Goal: Transaction & Acquisition: Purchase product/service

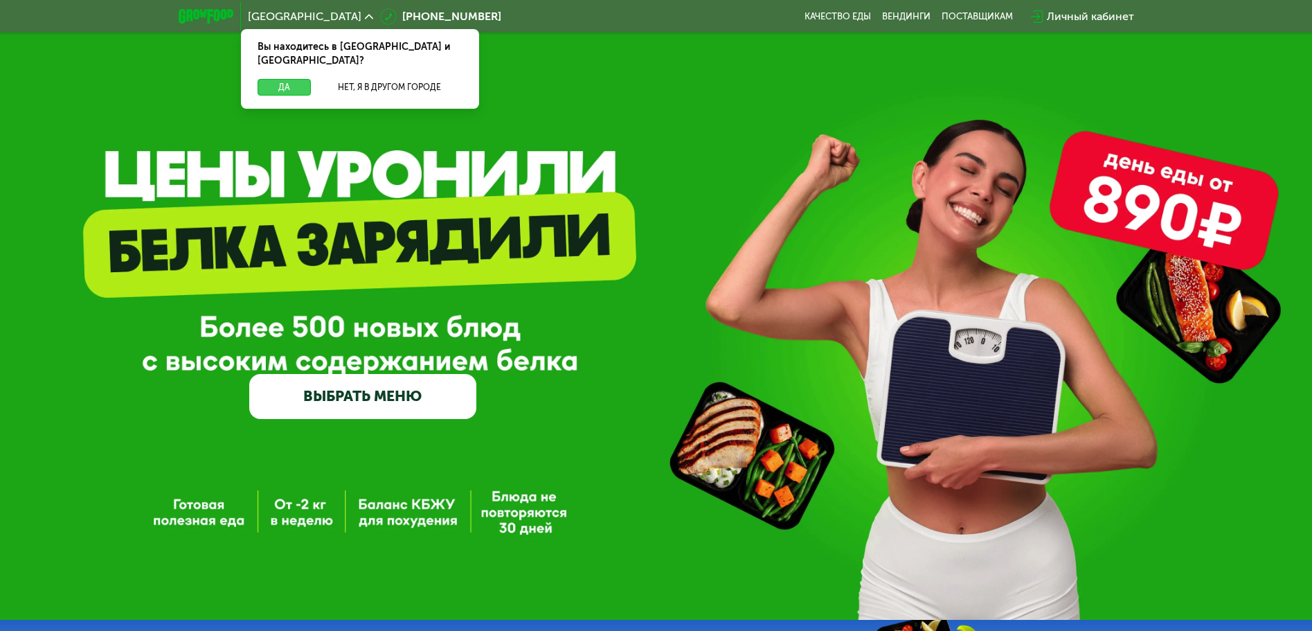
click at [296, 79] on button "Да" at bounding box center [284, 87] width 53 height 17
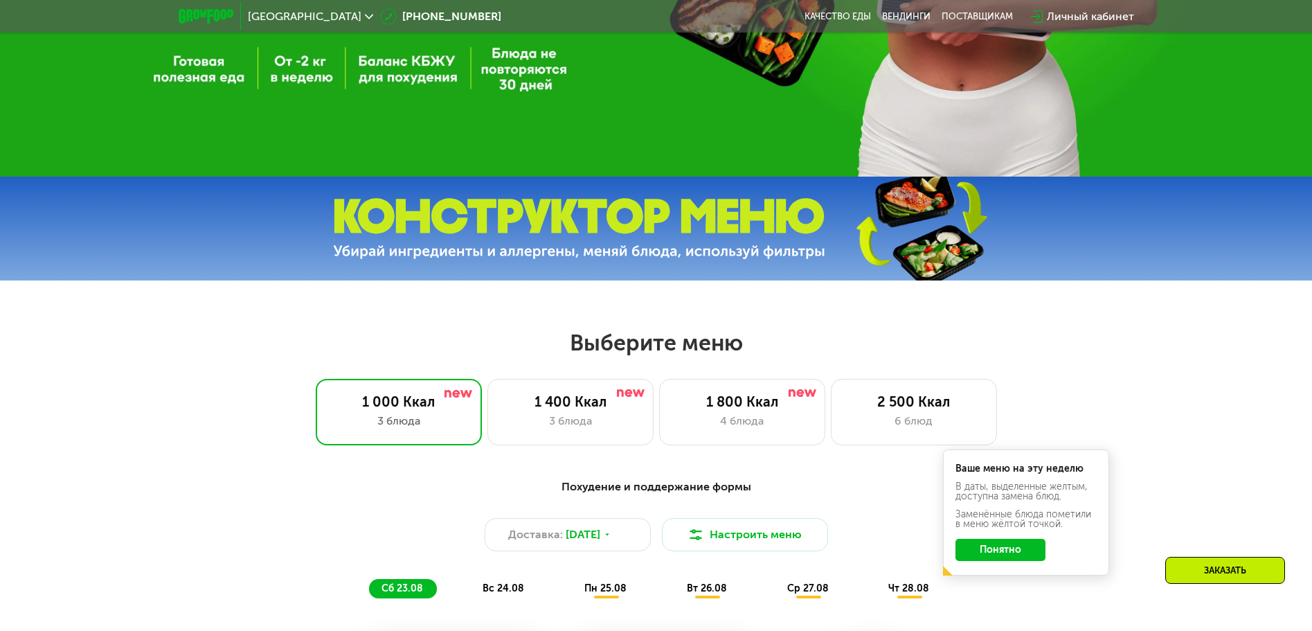
scroll to position [591, 0]
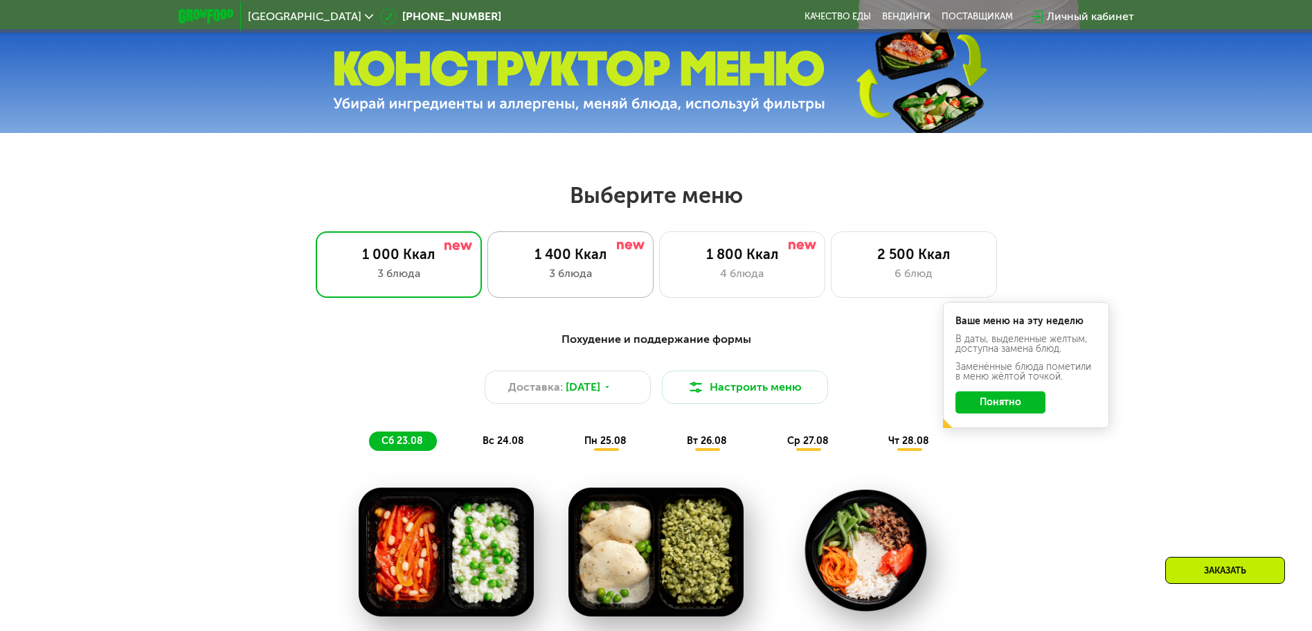
click at [591, 273] on div "3 блюда" at bounding box center [570, 273] width 137 height 17
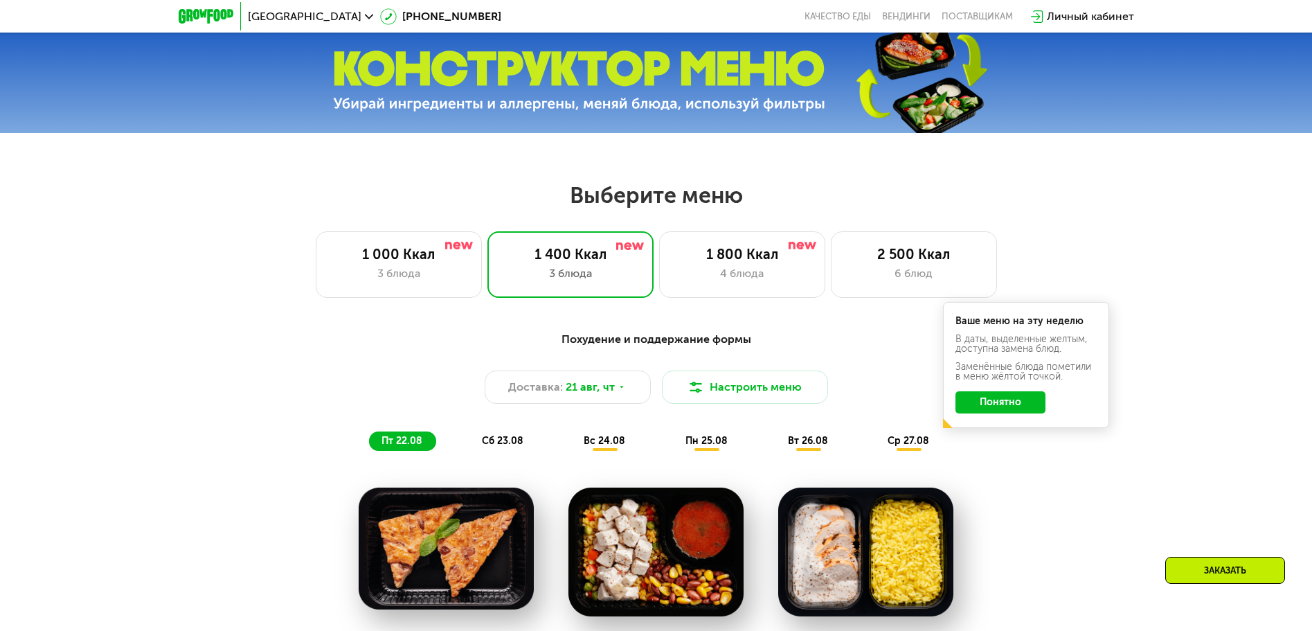
scroll to position [739, 0]
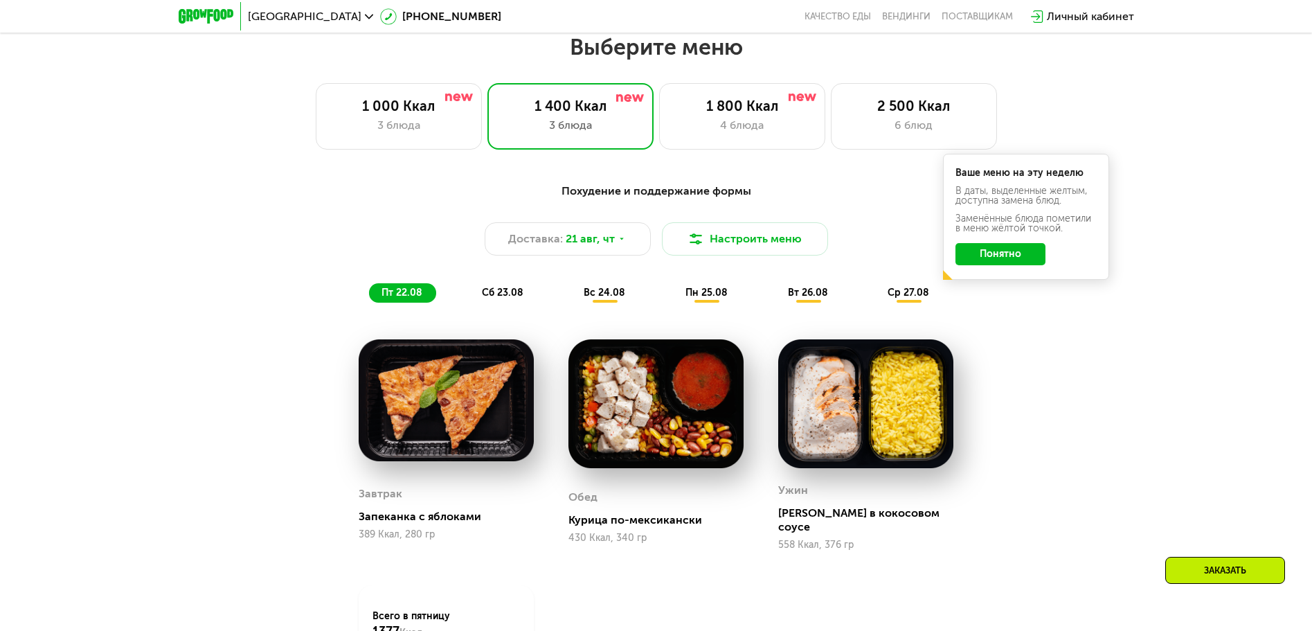
click at [1006, 265] on button "Понятно" at bounding box center [1001, 254] width 90 height 22
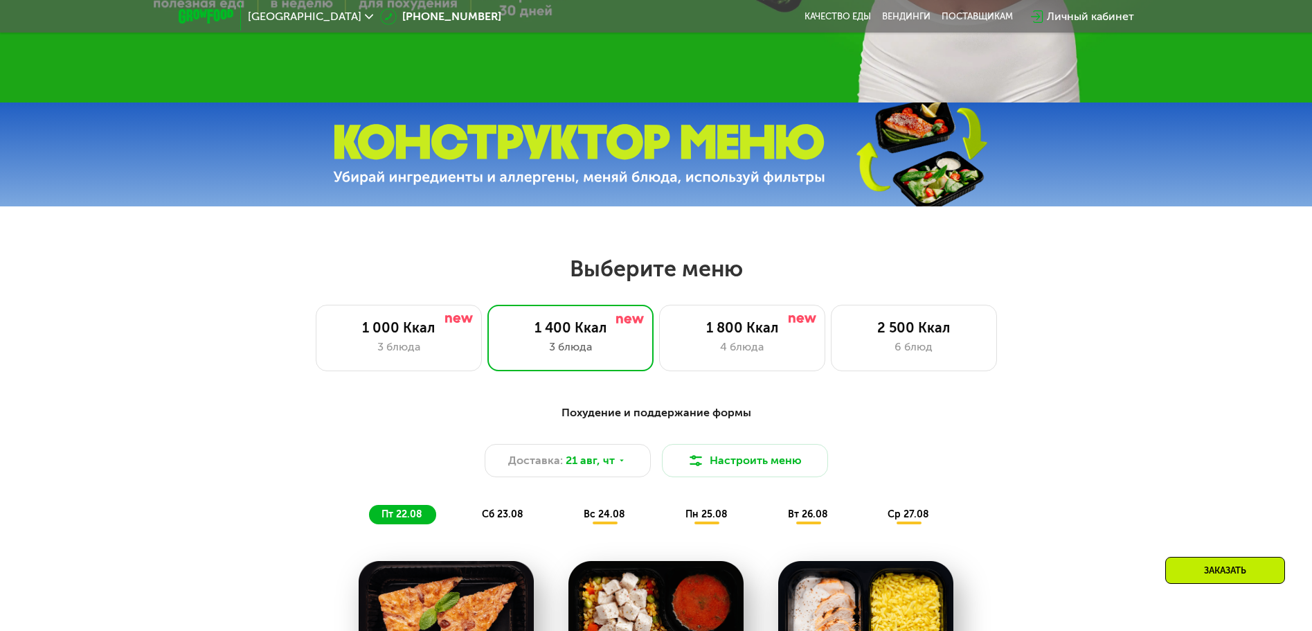
scroll to position [812, 0]
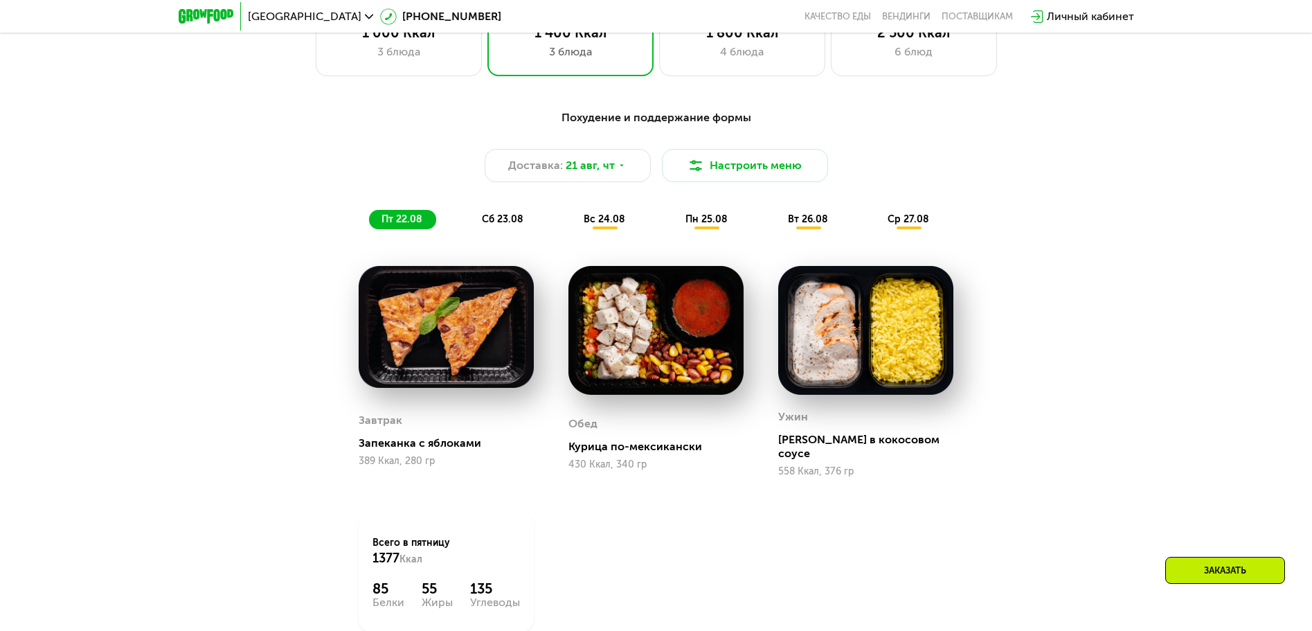
click at [506, 225] on span "сб 23.08" at bounding box center [503, 219] width 42 height 12
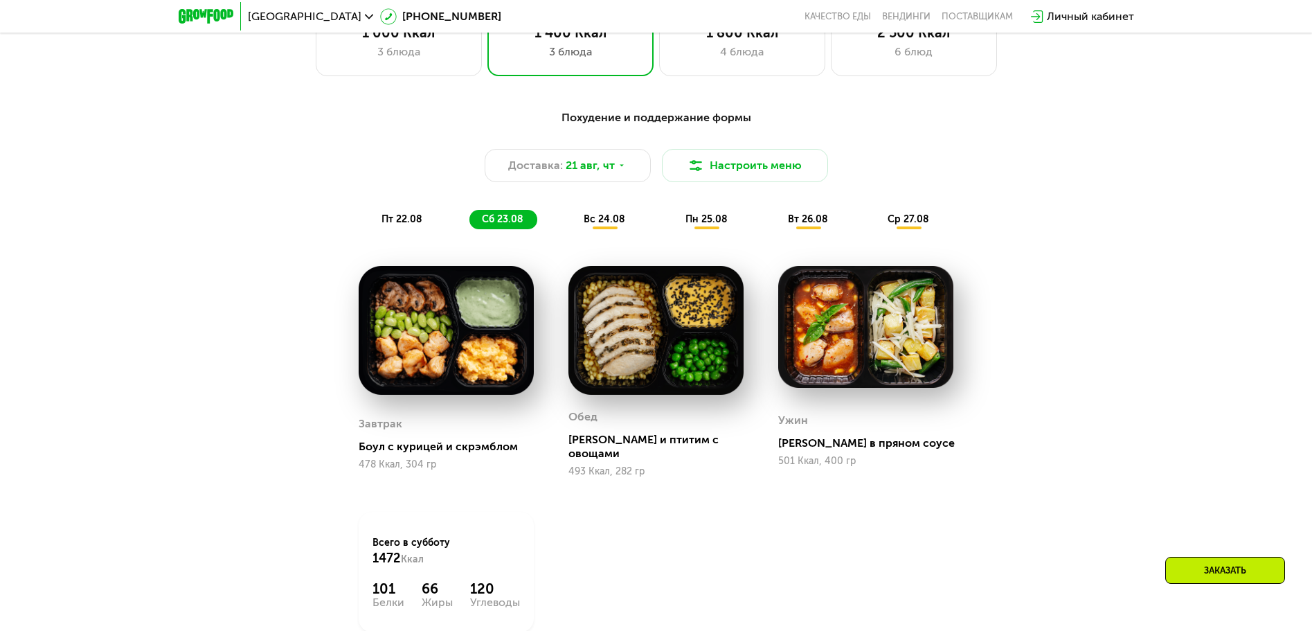
click at [596, 225] on span "вс 24.08" at bounding box center [605, 219] width 42 height 12
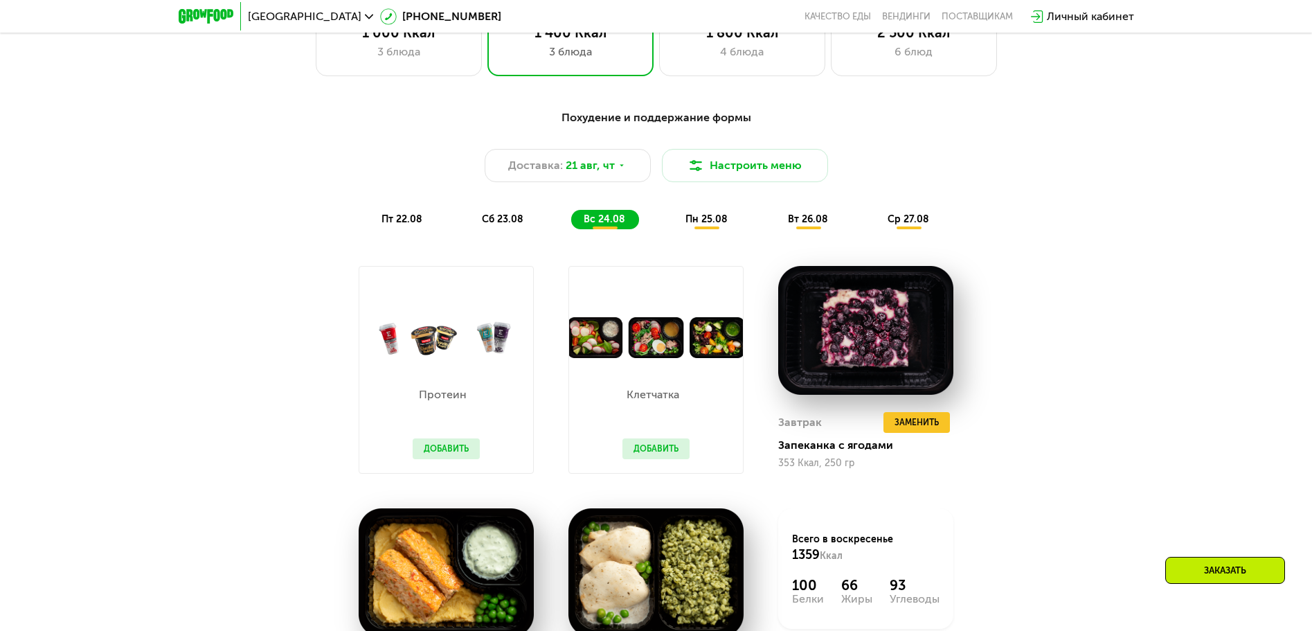
click at [454, 447] on button "Добавить" at bounding box center [446, 448] width 67 height 21
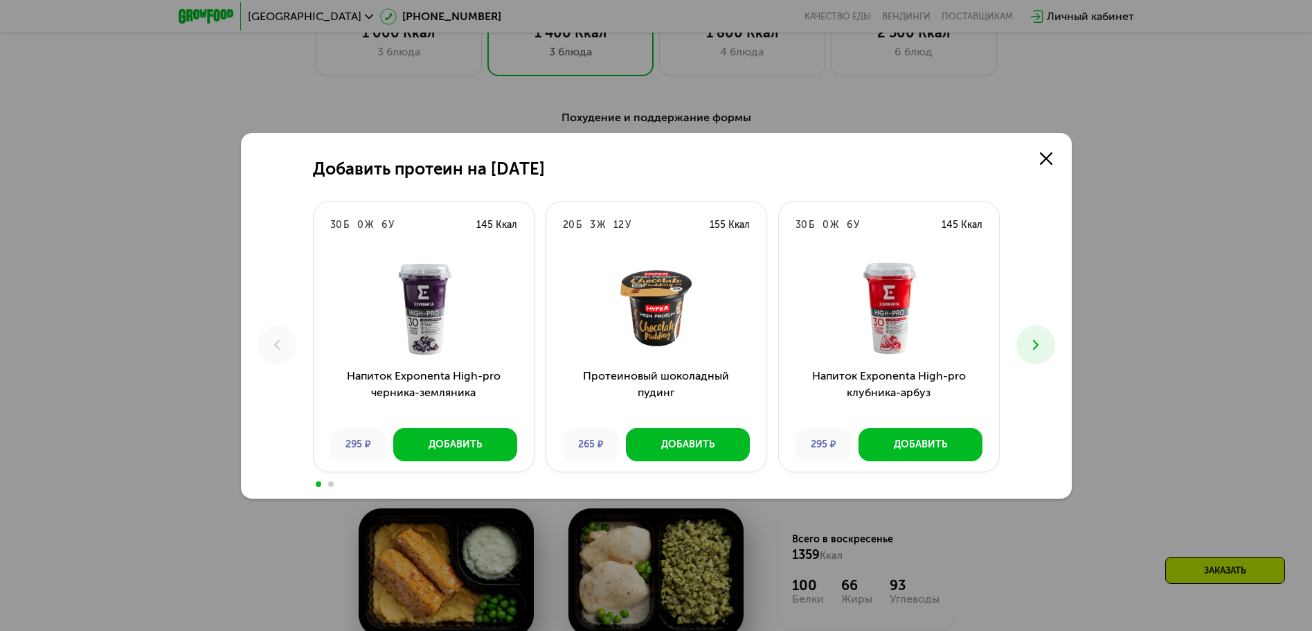
scroll to position [1108, 0]
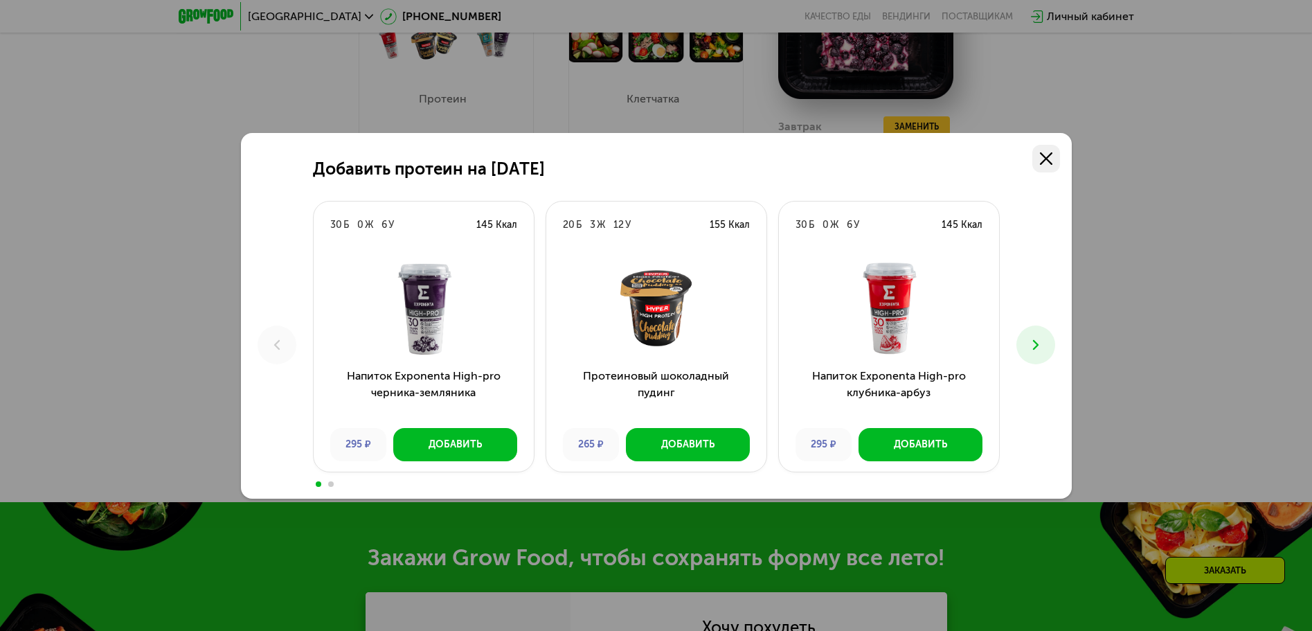
click at [1039, 164] on link at bounding box center [1047, 159] width 28 height 28
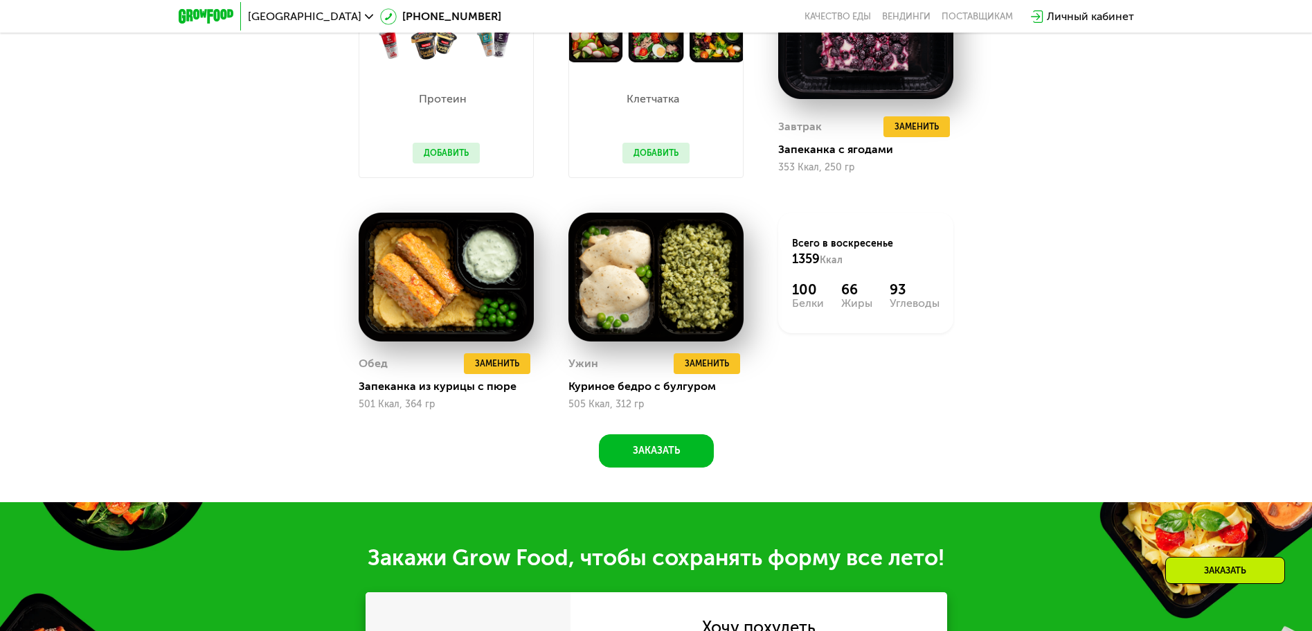
click at [1114, 204] on div "Похудение и поддержание формы Доставка: [DATE] Настроить меню пт 22.08 сб 23.08…" at bounding box center [656, 148] width 1312 height 709
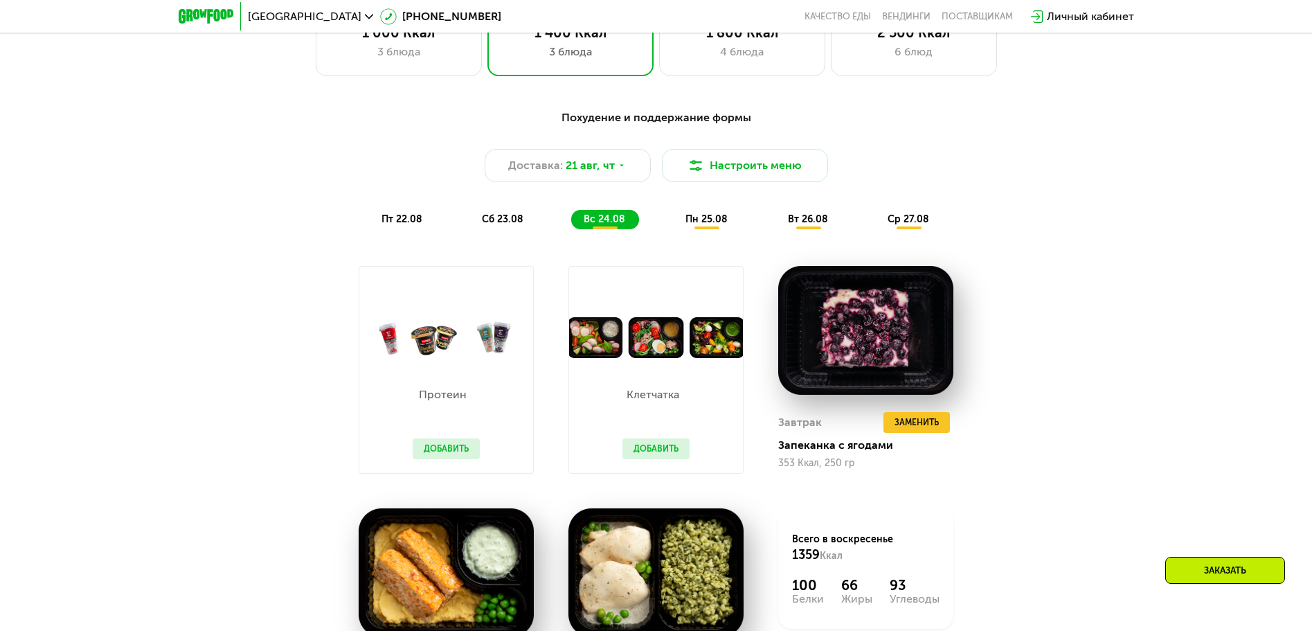
click at [400, 225] on span "пт 22.08" at bounding box center [402, 219] width 41 height 12
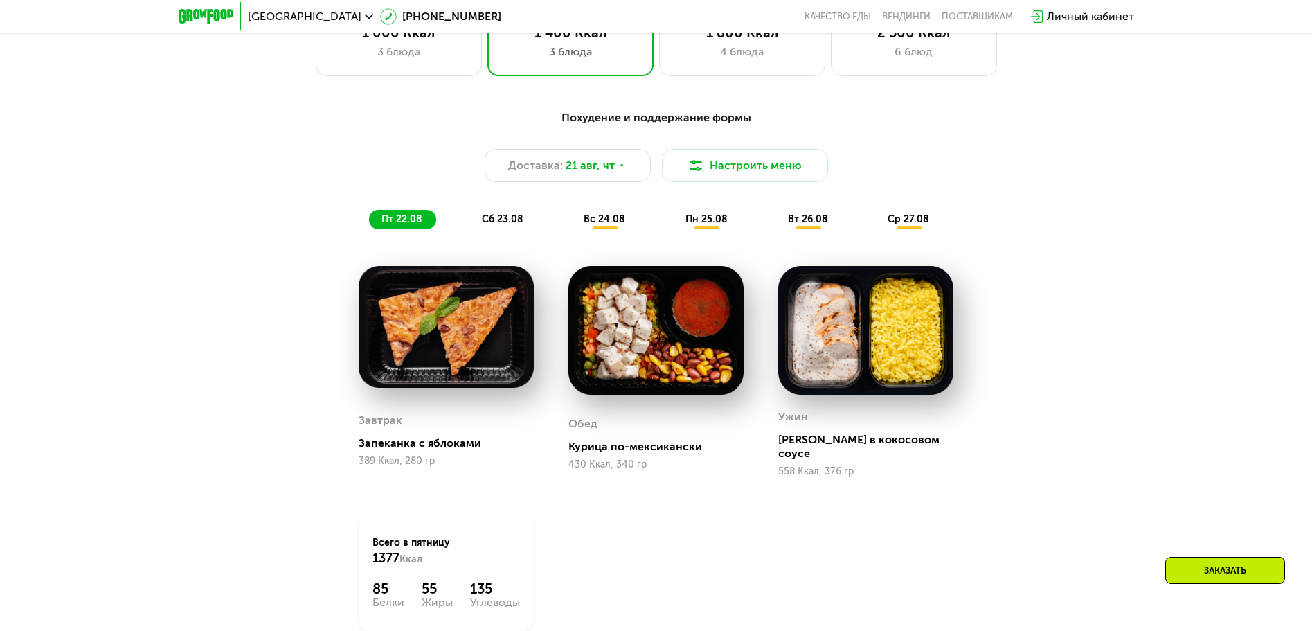
click at [571, 217] on div "сб 23.08" at bounding box center [605, 219] width 68 height 19
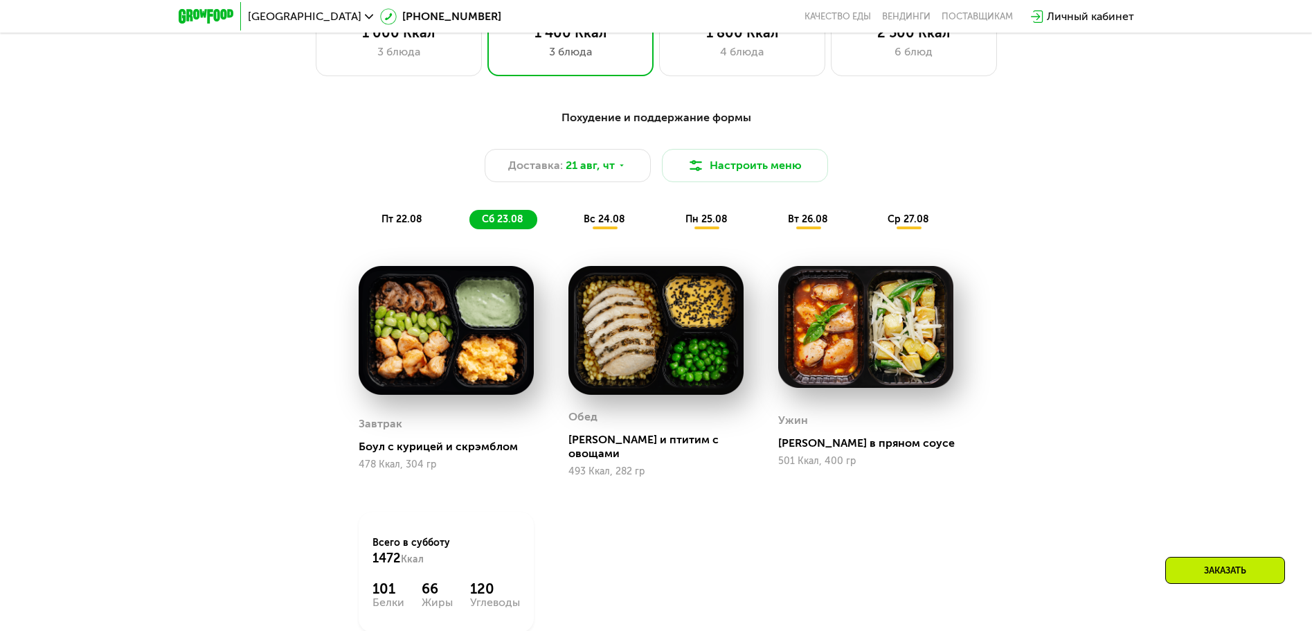
click at [610, 222] on span "вс 24.08" at bounding box center [605, 219] width 42 height 12
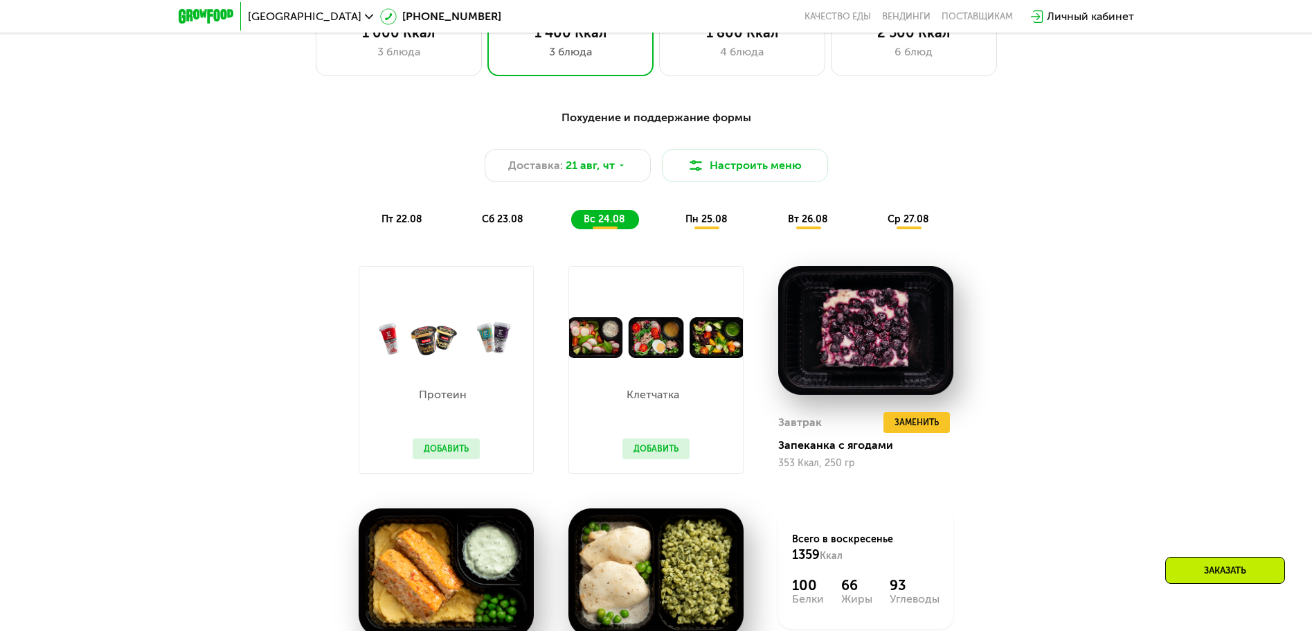
click at [485, 222] on span "сб 23.08" at bounding box center [503, 219] width 42 height 12
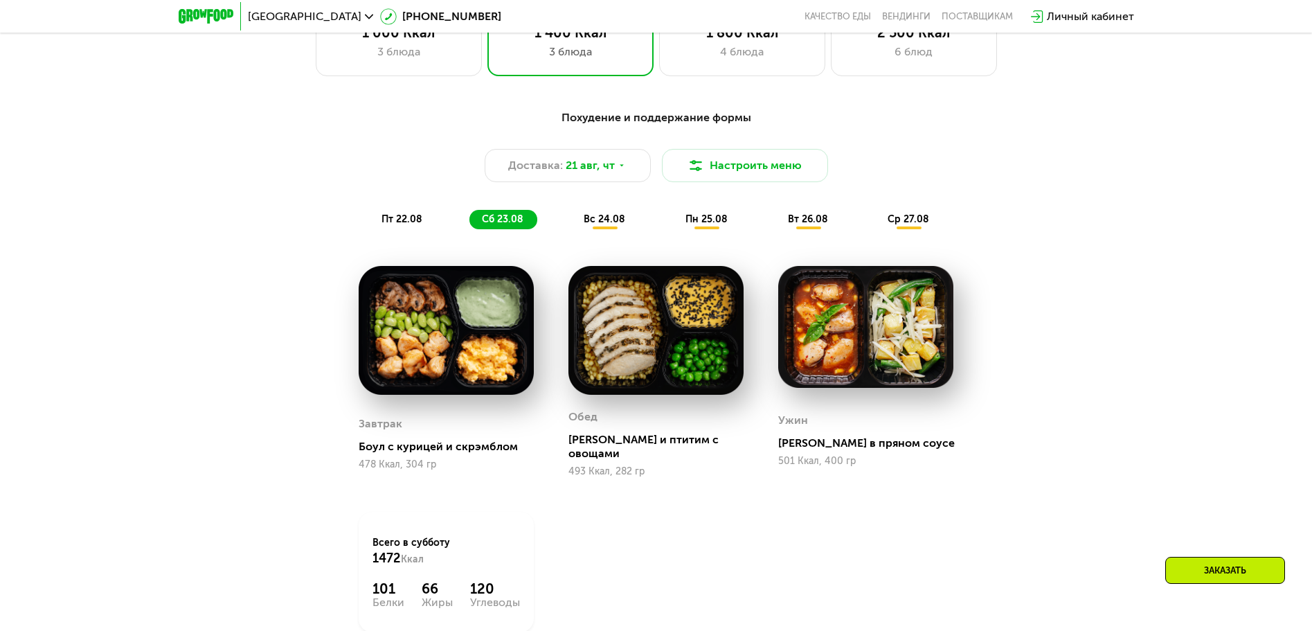
click at [776, 229] on div "пн 25.08" at bounding box center [809, 219] width 66 height 19
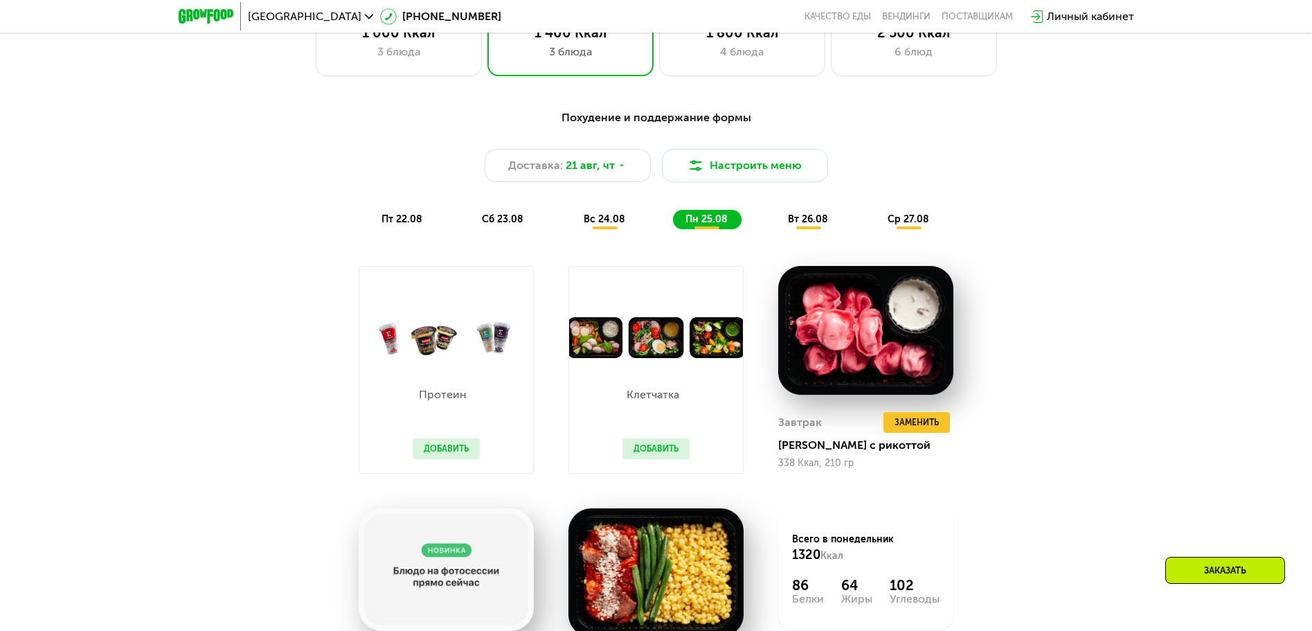
click at [902, 219] on span "ср 27.08" at bounding box center [909, 219] width 42 height 12
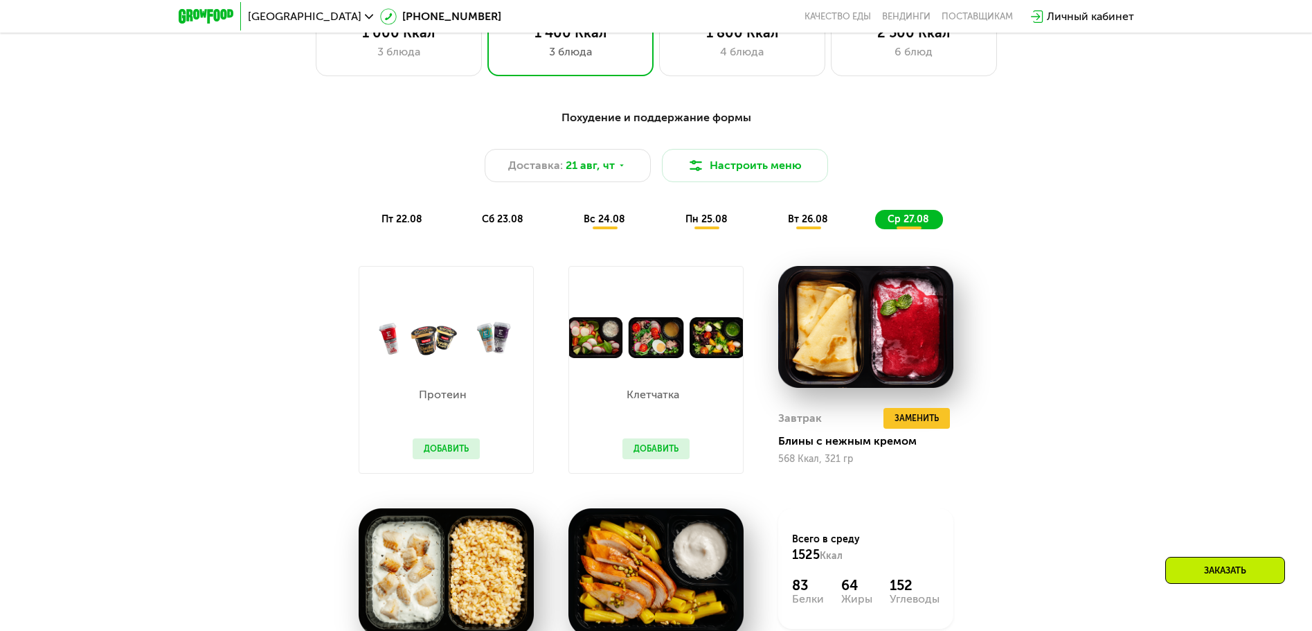
click at [819, 225] on span "вт 26.08" at bounding box center [808, 219] width 40 height 12
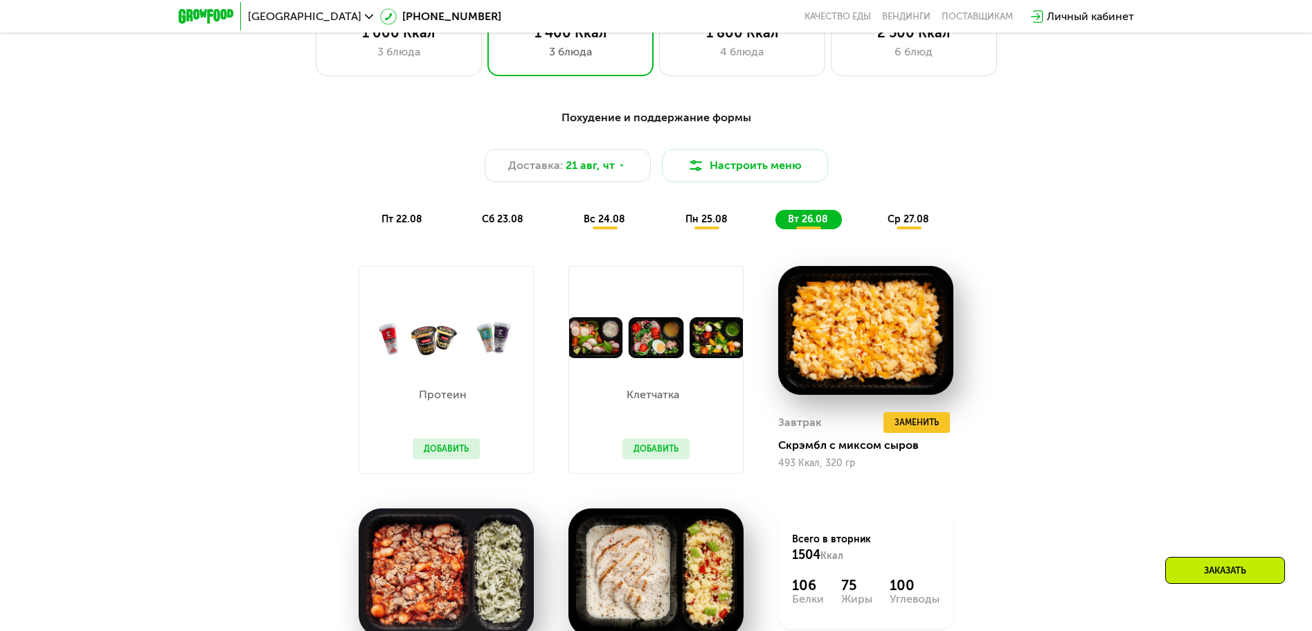
click at [617, 417] on div "Клетчатка Добавить" at bounding box center [656, 415] width 95 height 115
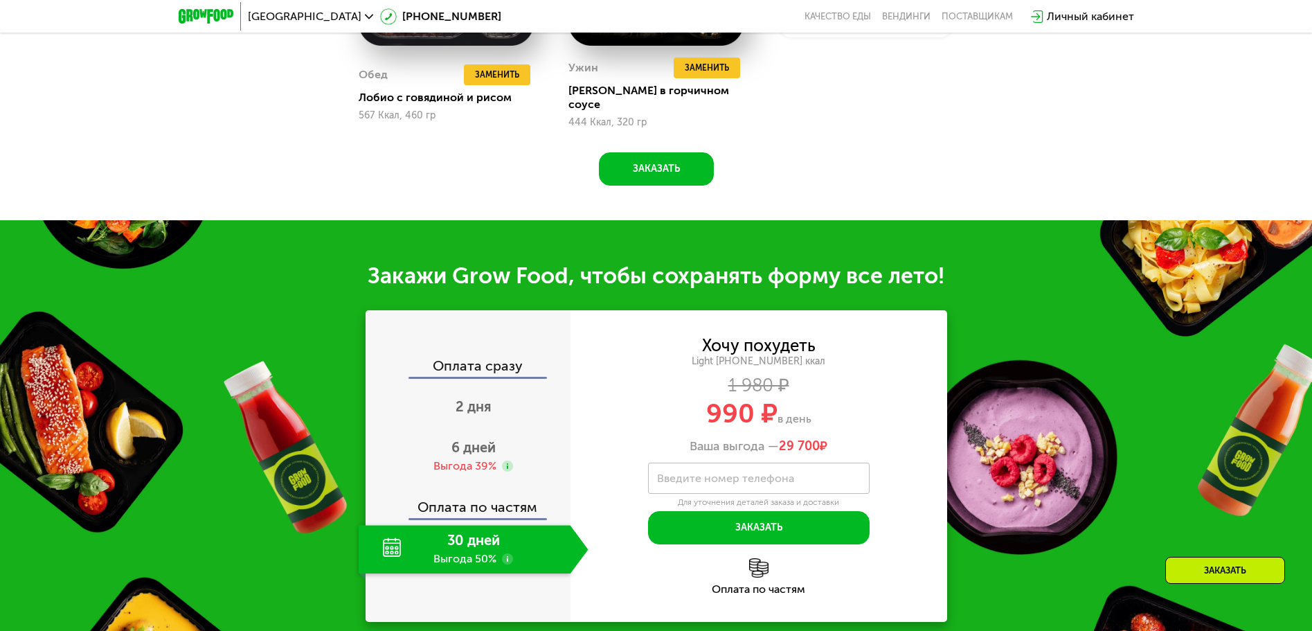
scroll to position [1551, 0]
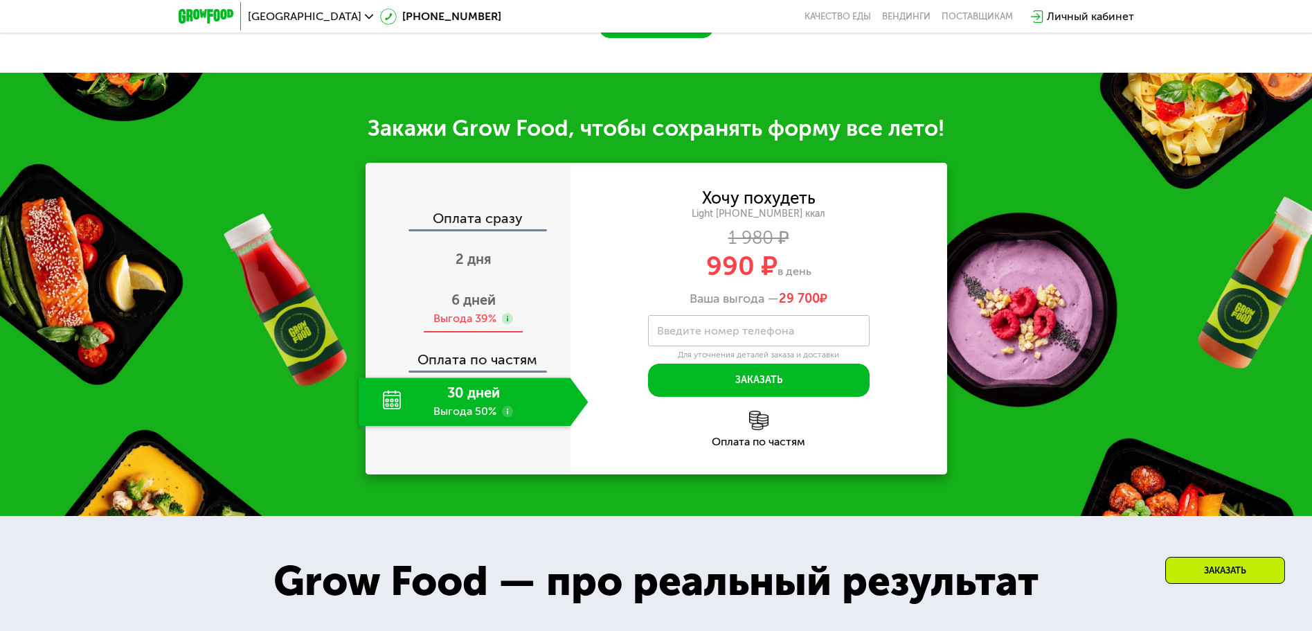
click at [473, 314] on div "Выгода 39%" at bounding box center [465, 318] width 63 height 15
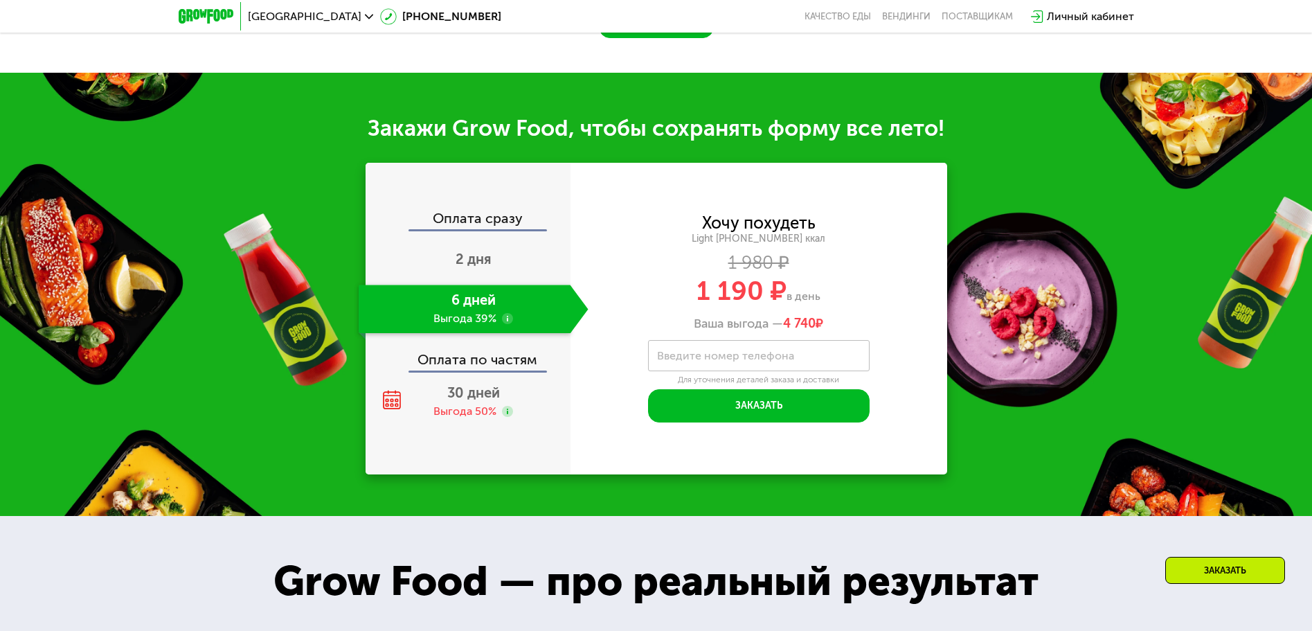
drag, startPoint x: 684, startPoint y: 269, endPoint x: 952, endPoint y: 301, distance: 270.0
click at [952, 301] on div "Закажи Grow Food, чтобы сохранять форму все лето! Оплата сразу 2 дня 6 дней Выг…" at bounding box center [656, 294] width 1312 height 443
click at [875, 294] on div "1 190 ₽ в день" at bounding box center [759, 291] width 377 height 26
click at [500, 353] on div "Оплата по частям" at bounding box center [469, 355] width 204 height 32
click at [456, 389] on span "30 дней" at bounding box center [473, 392] width 53 height 17
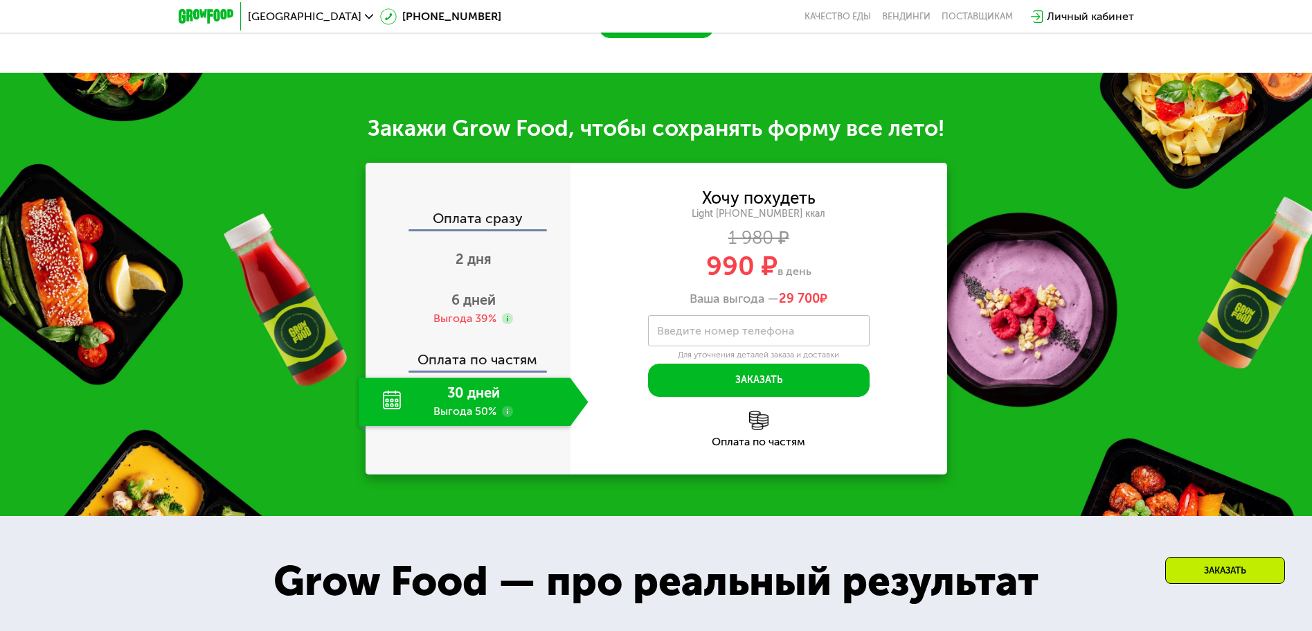
click at [753, 417] on img at bounding box center [758, 420] width 19 height 19
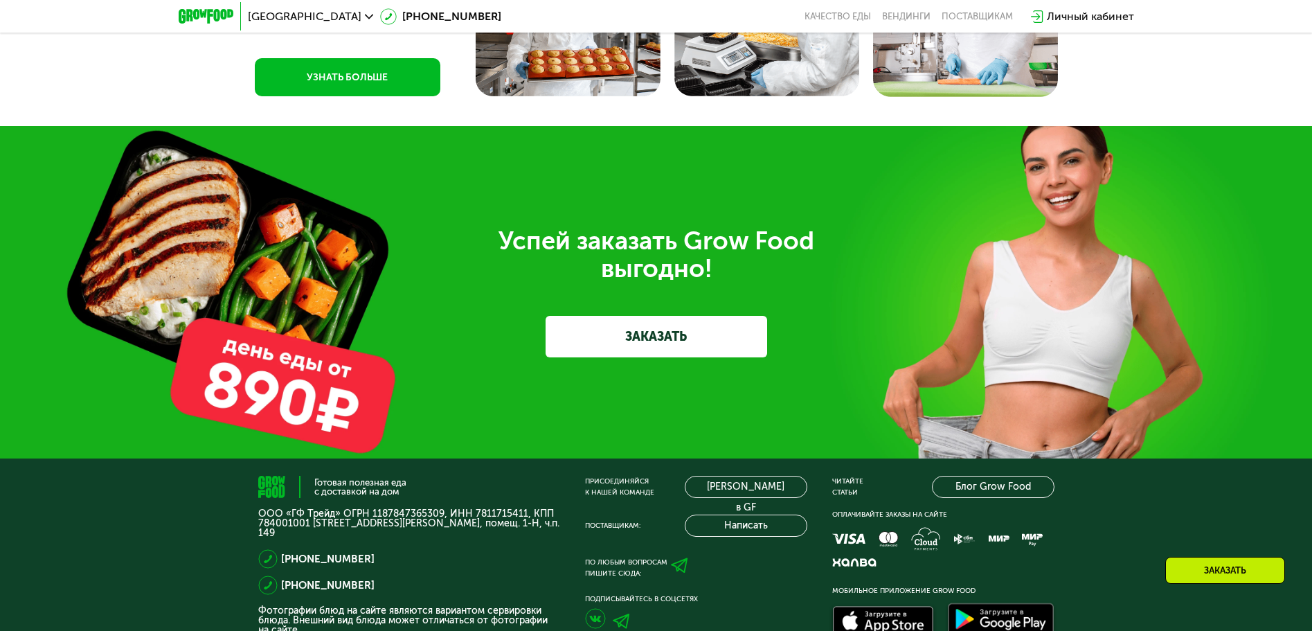
scroll to position [4433, 0]
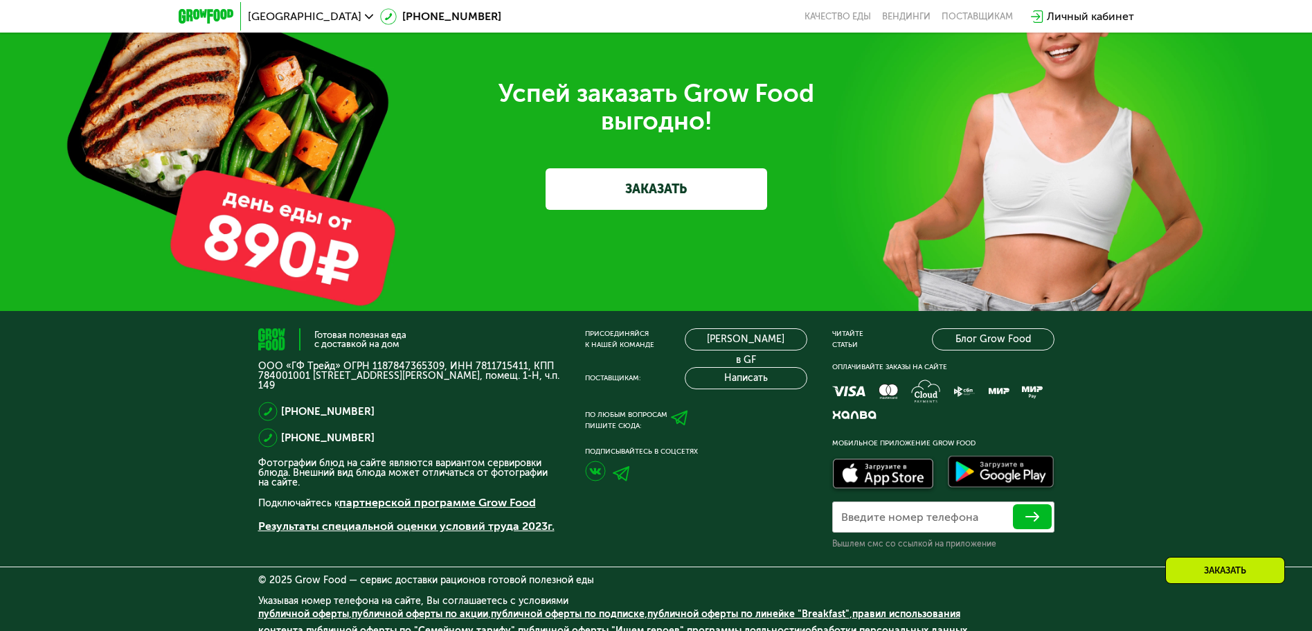
click at [1261, 207] on div "Успей заказать Grow Food выгодно! ЗАКАЗАТЬ" at bounding box center [656, 145] width 1312 height 332
